Goal: Download file/media

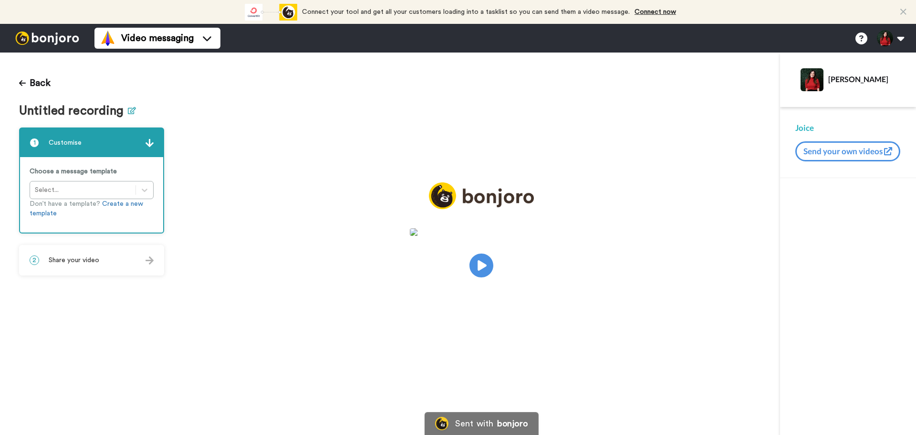
click at [128, 114] on icon at bounding box center [132, 110] width 8 height 7
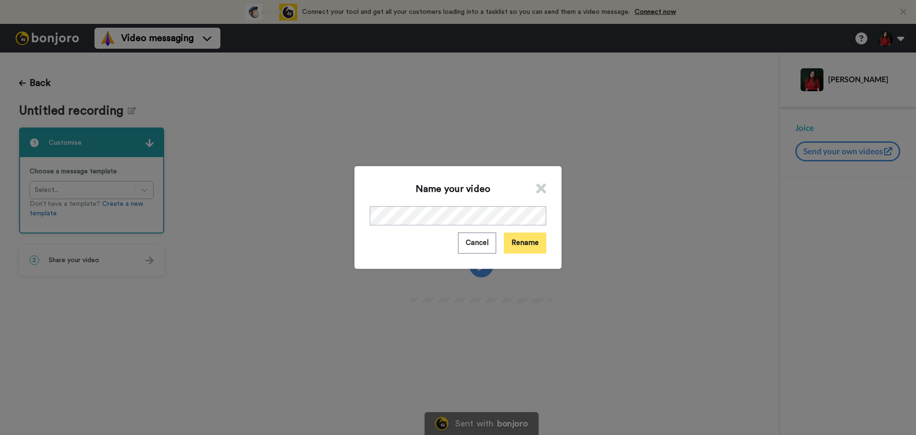
click at [525, 243] on button "Rename" at bounding box center [525, 242] width 42 height 21
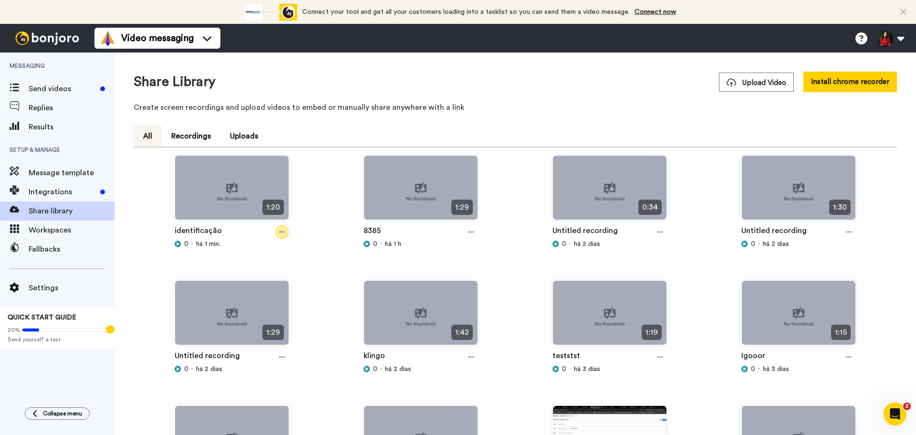
click at [288, 232] on div at bounding box center [282, 232] width 14 height 14
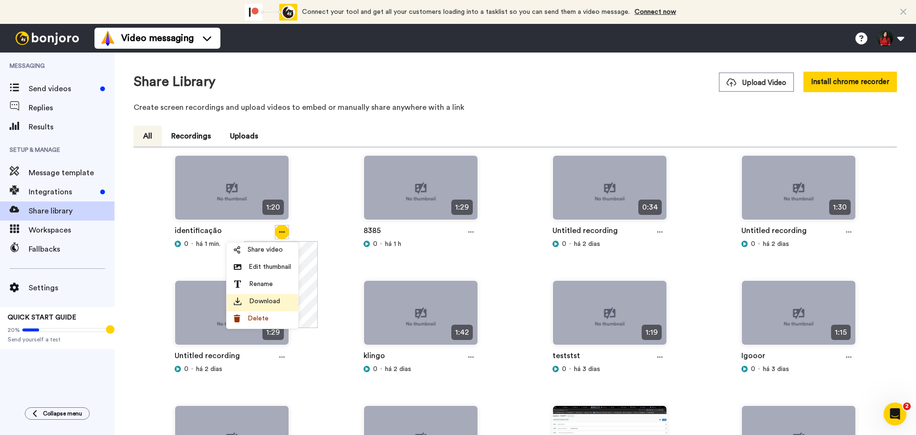
click at [283, 304] on div "Download" at bounding box center [262, 301] width 57 height 10
